Goal: Task Accomplishment & Management: Complete application form

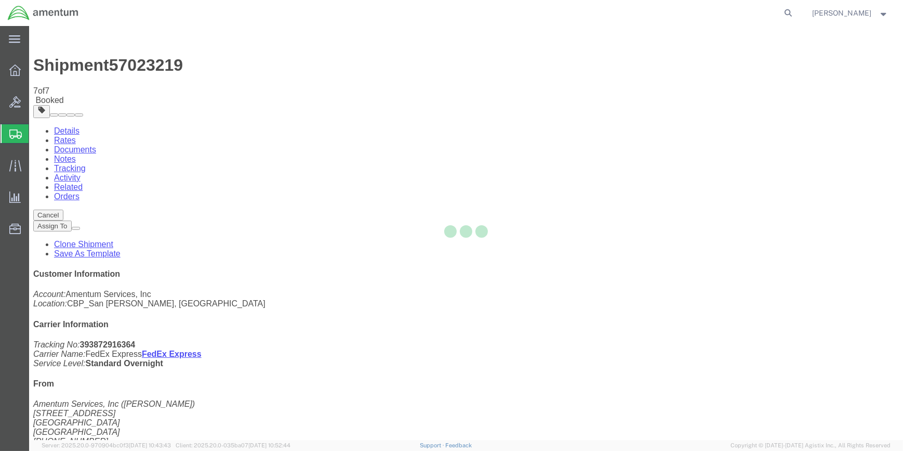
select select "49914"
select select "49920"
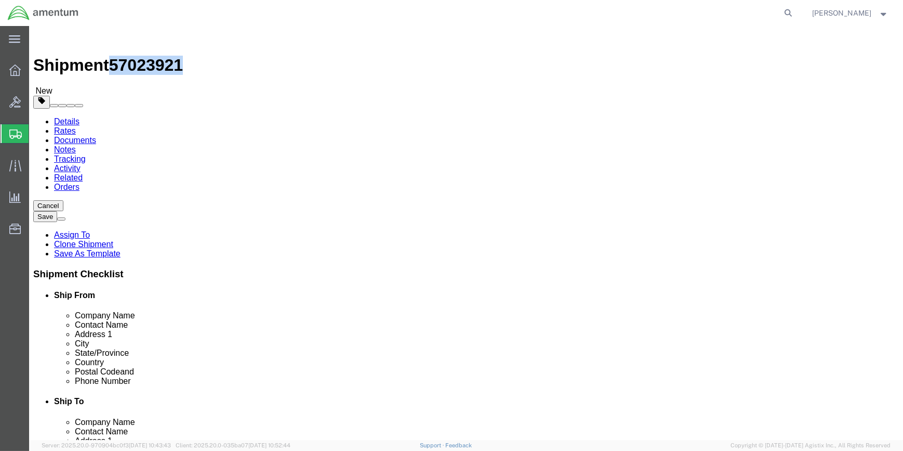
drag, startPoint x: 87, startPoint y: 11, endPoint x: 142, endPoint y: 11, distance: 55.1
click div "Shipment 57023921 New"
drag, startPoint x: 133, startPoint y: 11, endPoint x: 124, endPoint y: 11, distance: 8.8
copy span "57023921"
type input "EPL"
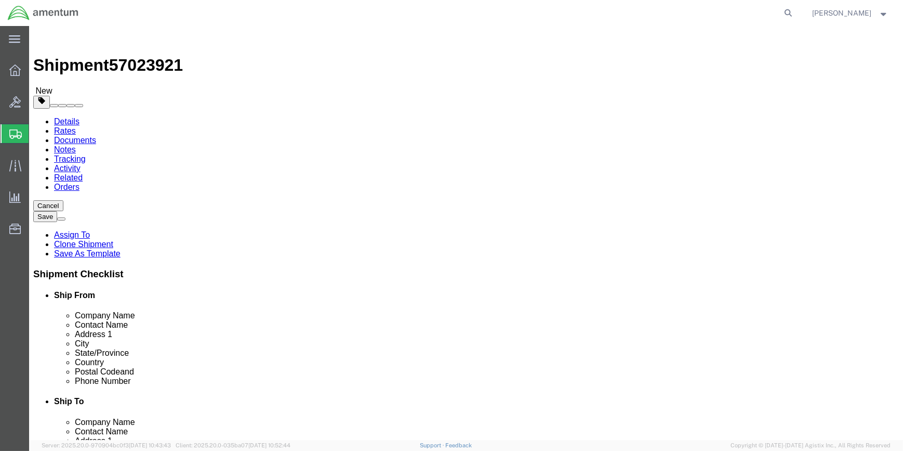
select select "49927"
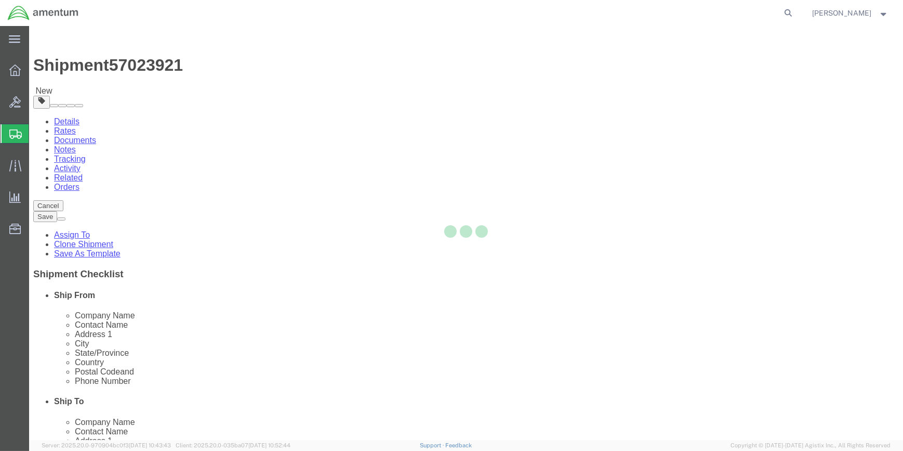
type input "[PERSON_NAME]"
type input "[STREET_ADDRESS][US_STATE]"
type input "[GEOGRAPHIC_DATA]"
type input "12903"
type input "[PHONE_NUMBER]"
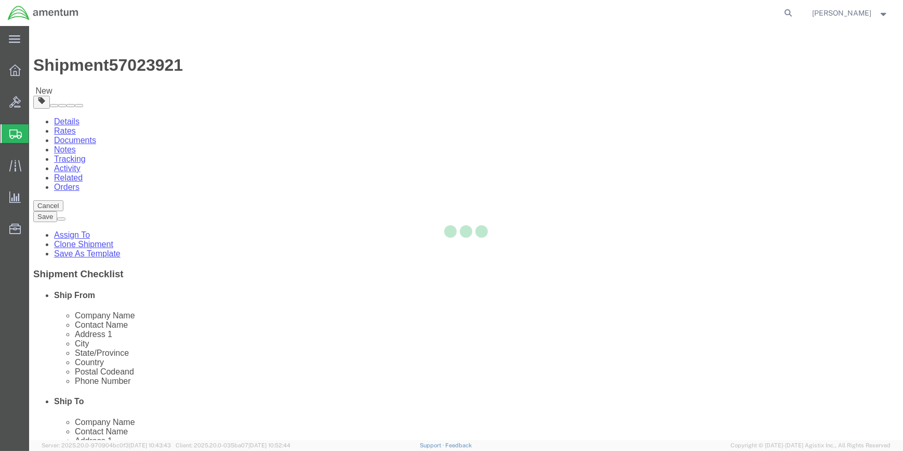
type input "[PERSON_NAME][EMAIL_ADDRESS][PERSON_NAME][DOMAIN_NAME]"
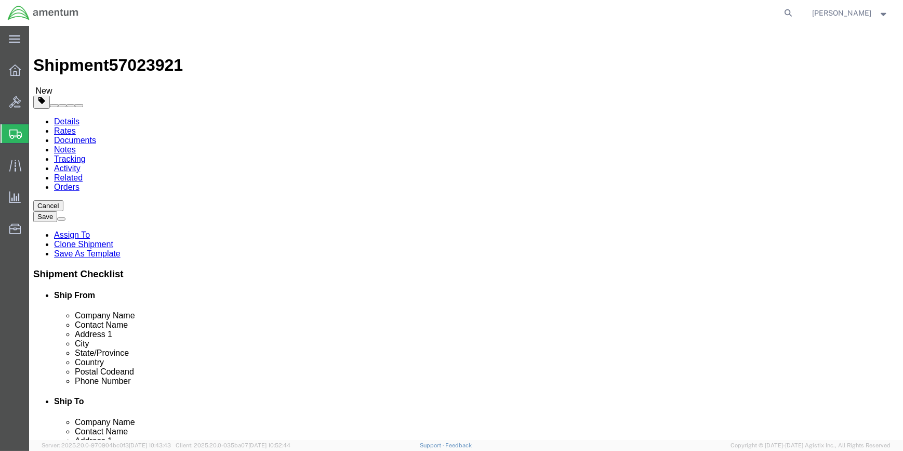
select select "NY"
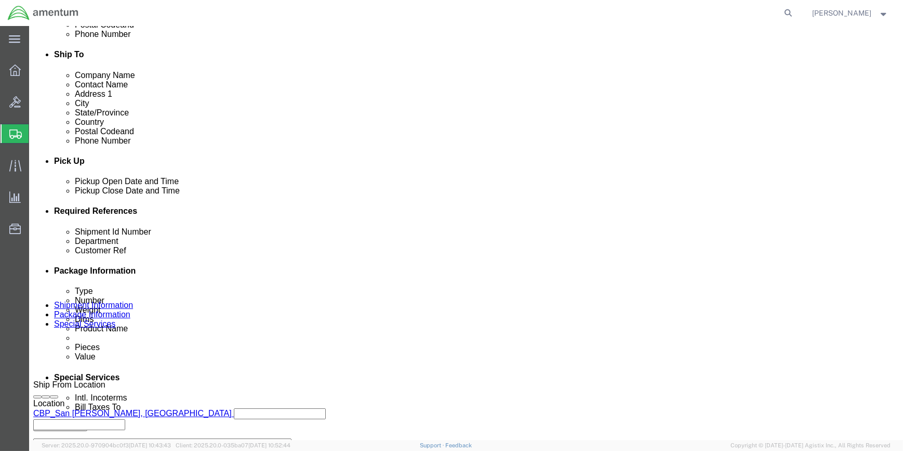
scroll to position [378, 0]
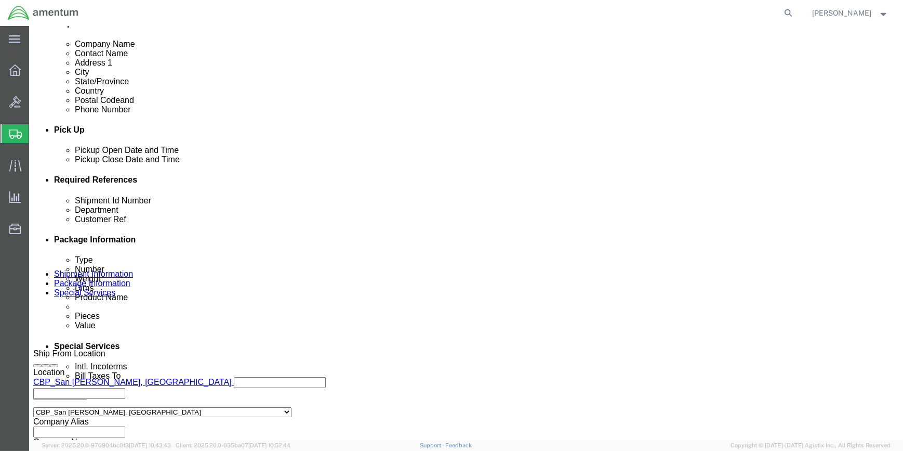
click input "57023219"
type input "5"
paste input "57023921"
type input "57023921"
click input "573-008142"
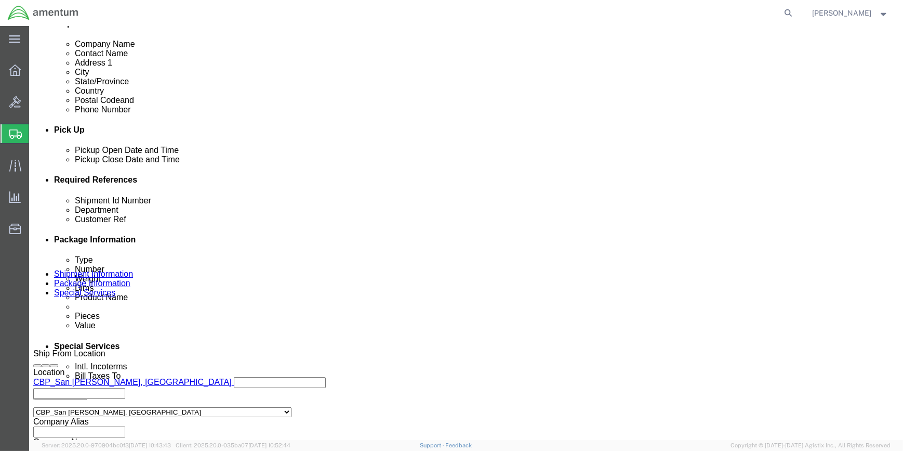
type input "5"
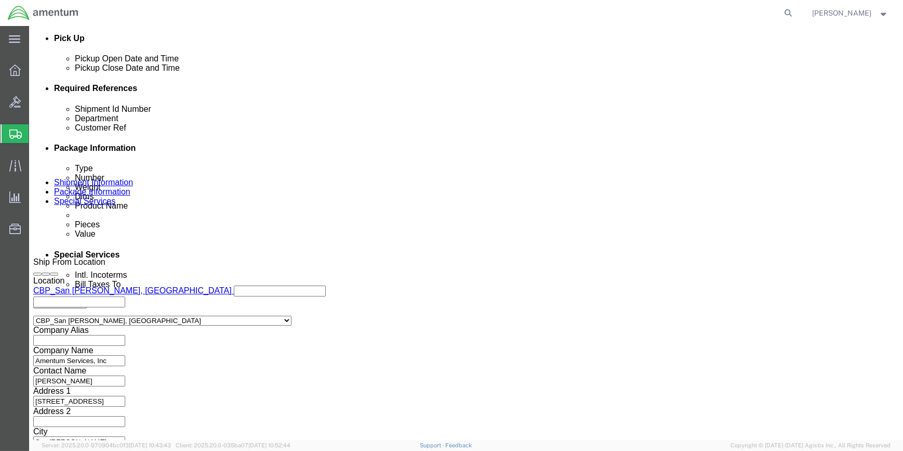
scroll to position [498, 0]
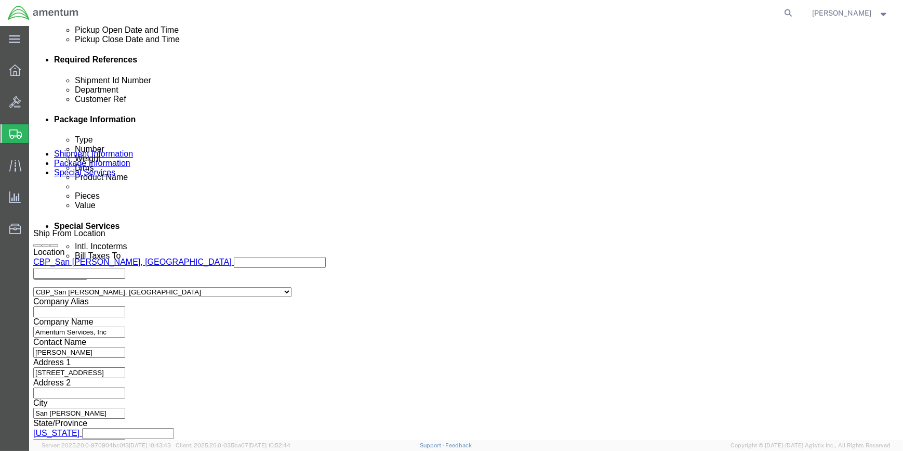
type input "613-008370"
drag, startPoint x: 639, startPoint y: 374, endPoint x: 525, endPoint y: 346, distance: 117.4
click button "Continue"
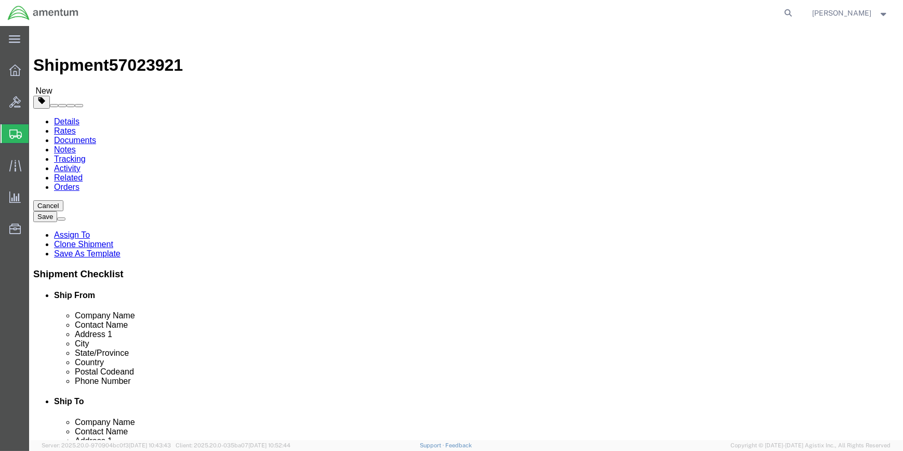
click input "18.00"
type input "1"
type input "23"
type input "6"
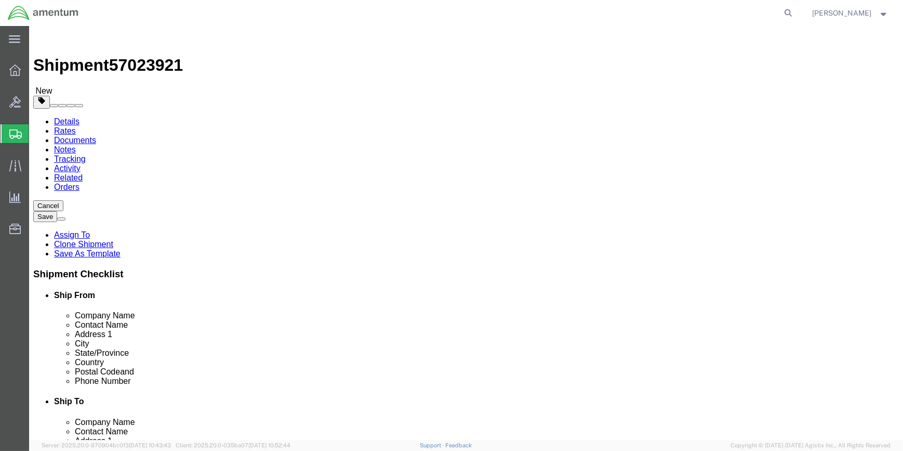
click input "18.00"
type input "1"
type input "5"
click div "Package Content # 1 1 x Cardboard Box(es) Package Type Select Bale(s) Basket(s)…"
click dd "0.20 USD"
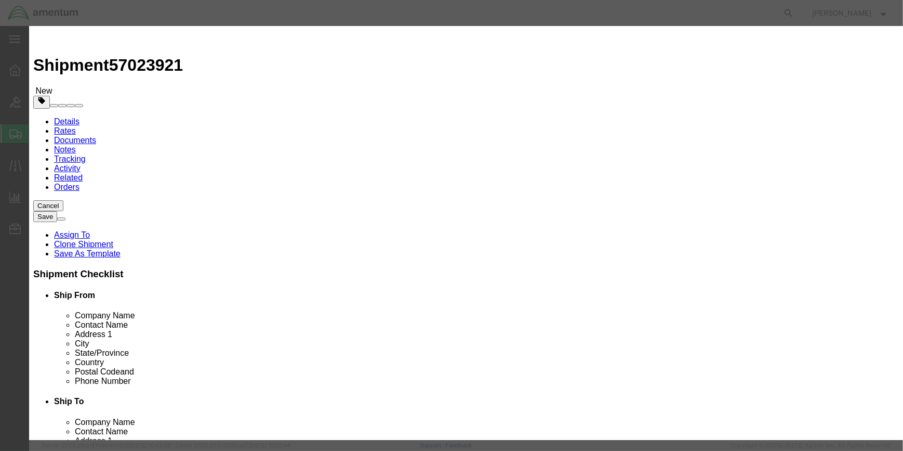
click input "SURVIVAL KIT"
type input "S"
type input "HOSE KIT"
drag, startPoint x: 498, startPoint y: 30, endPoint x: 448, endPoint y: 61, distance: 59.3
click h3 "Edit content"
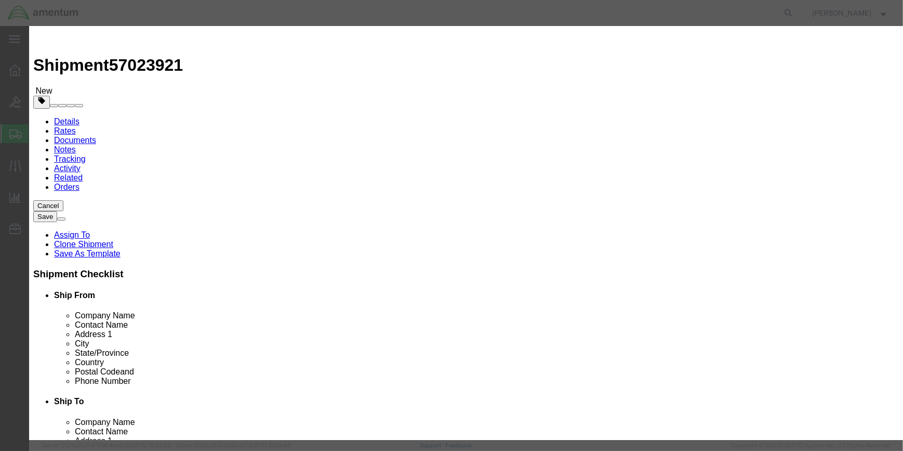
click input "0.20"
type input "0"
type input "200"
click input "CBP-007"
type input "C"
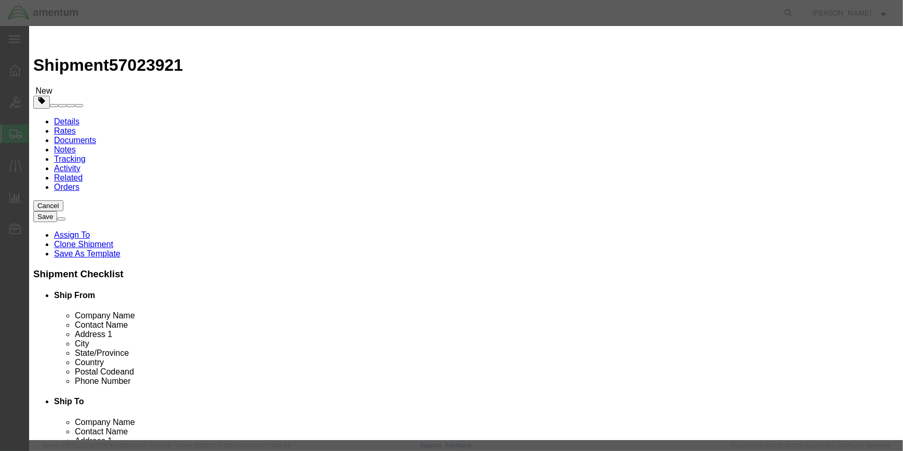
click input "checkbox"
checkbox input "false"
click button "Save & Close"
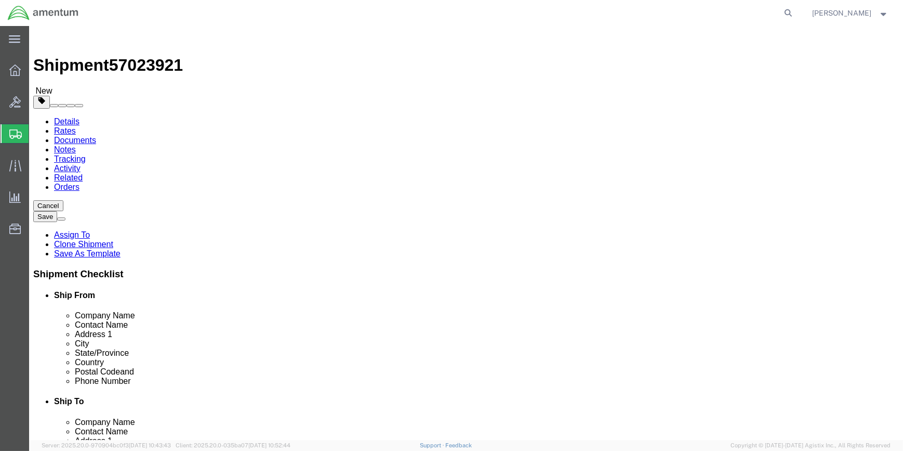
click button "Rate Shipment"
